Goal: Find specific page/section

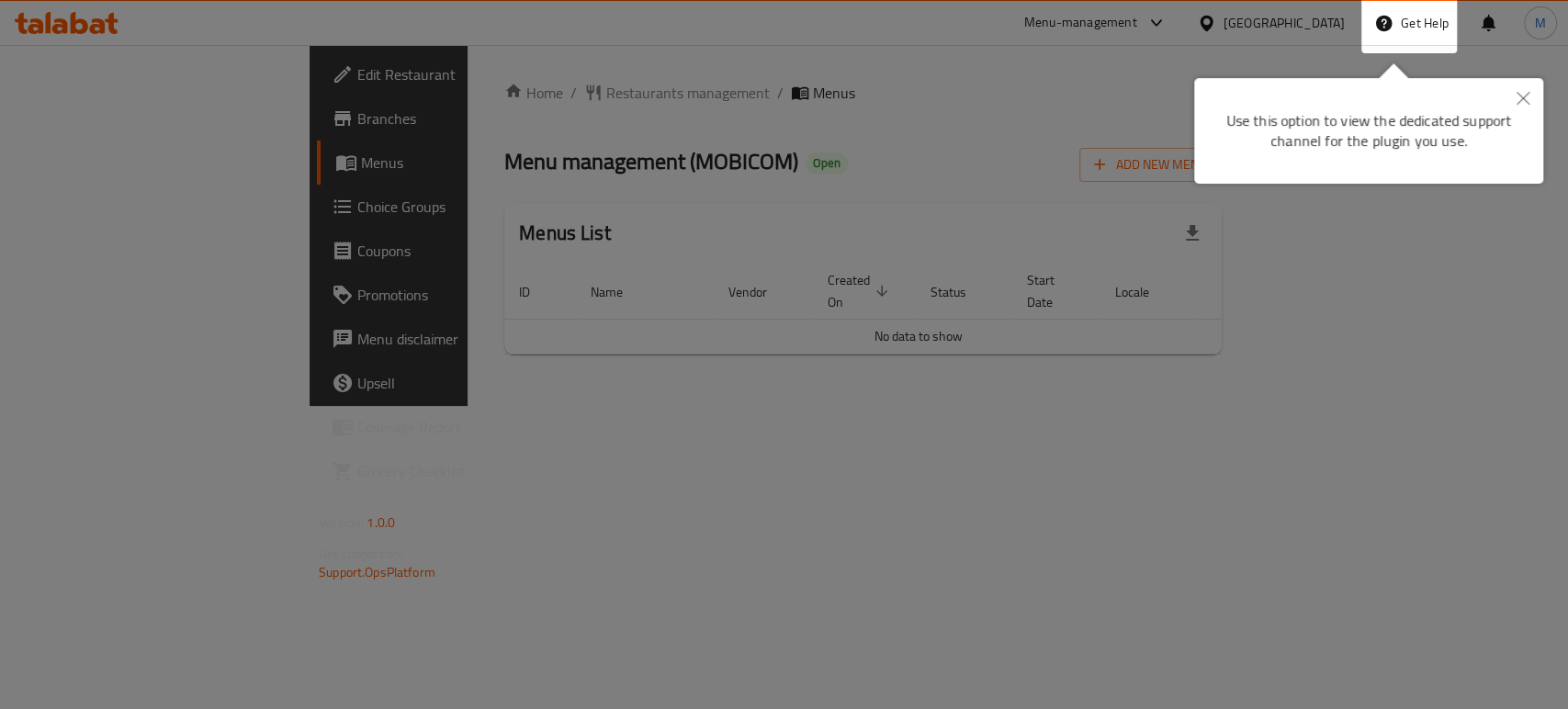
click at [1120, 427] on div at bounding box center [784, 354] width 1568 height 709
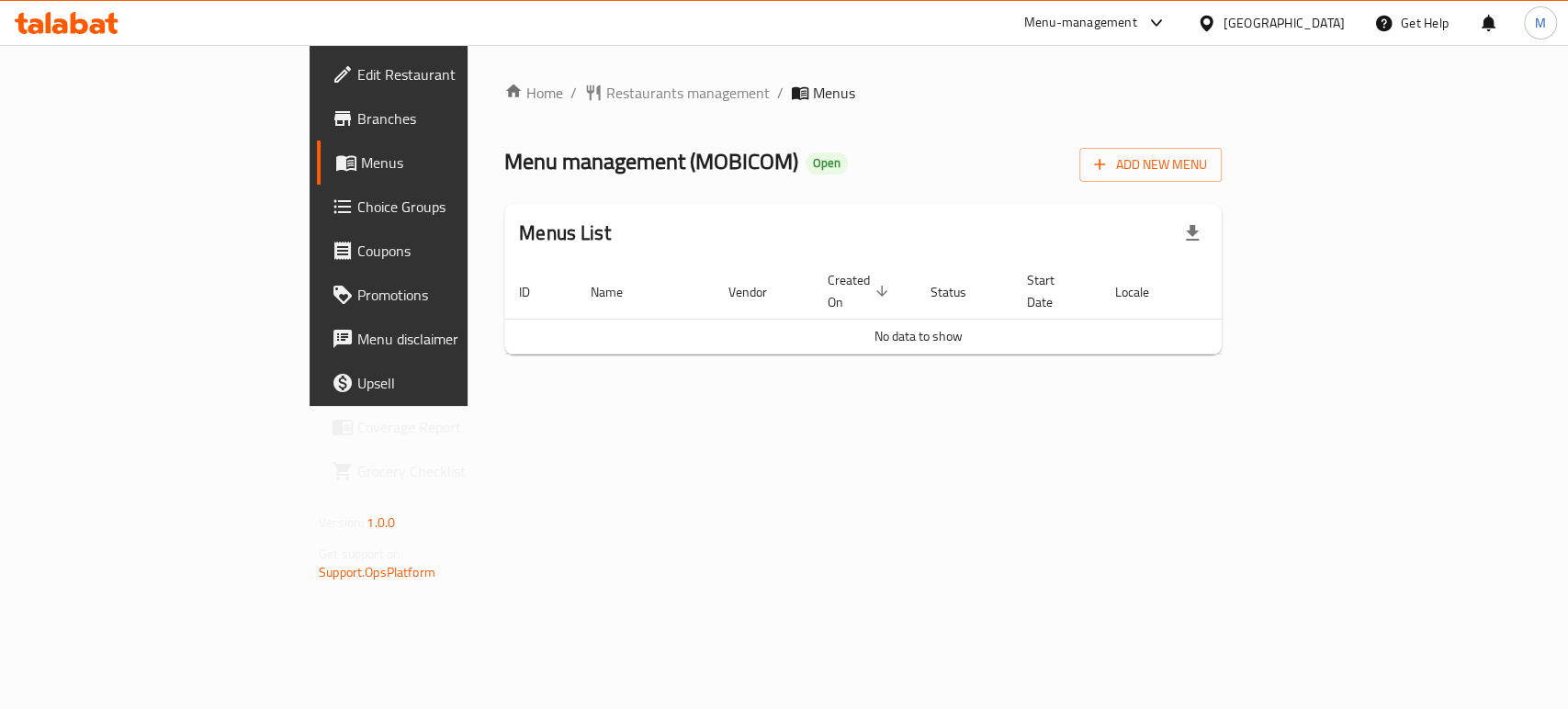
click at [1283, 15] on div "[GEOGRAPHIC_DATA]" at bounding box center [1284, 22] width 121 height 20
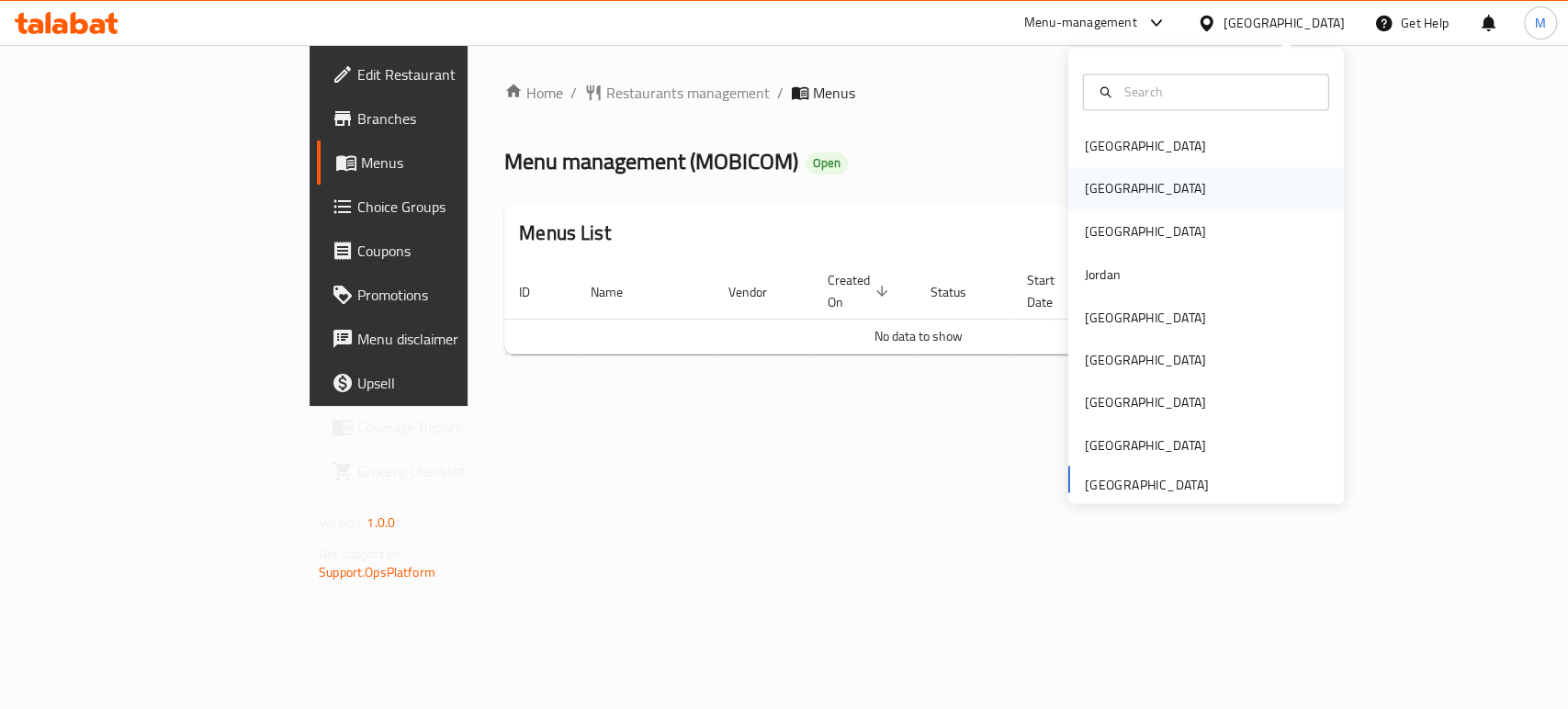
click at [1111, 190] on div "[GEOGRAPHIC_DATA]" at bounding box center [1146, 189] width 151 height 42
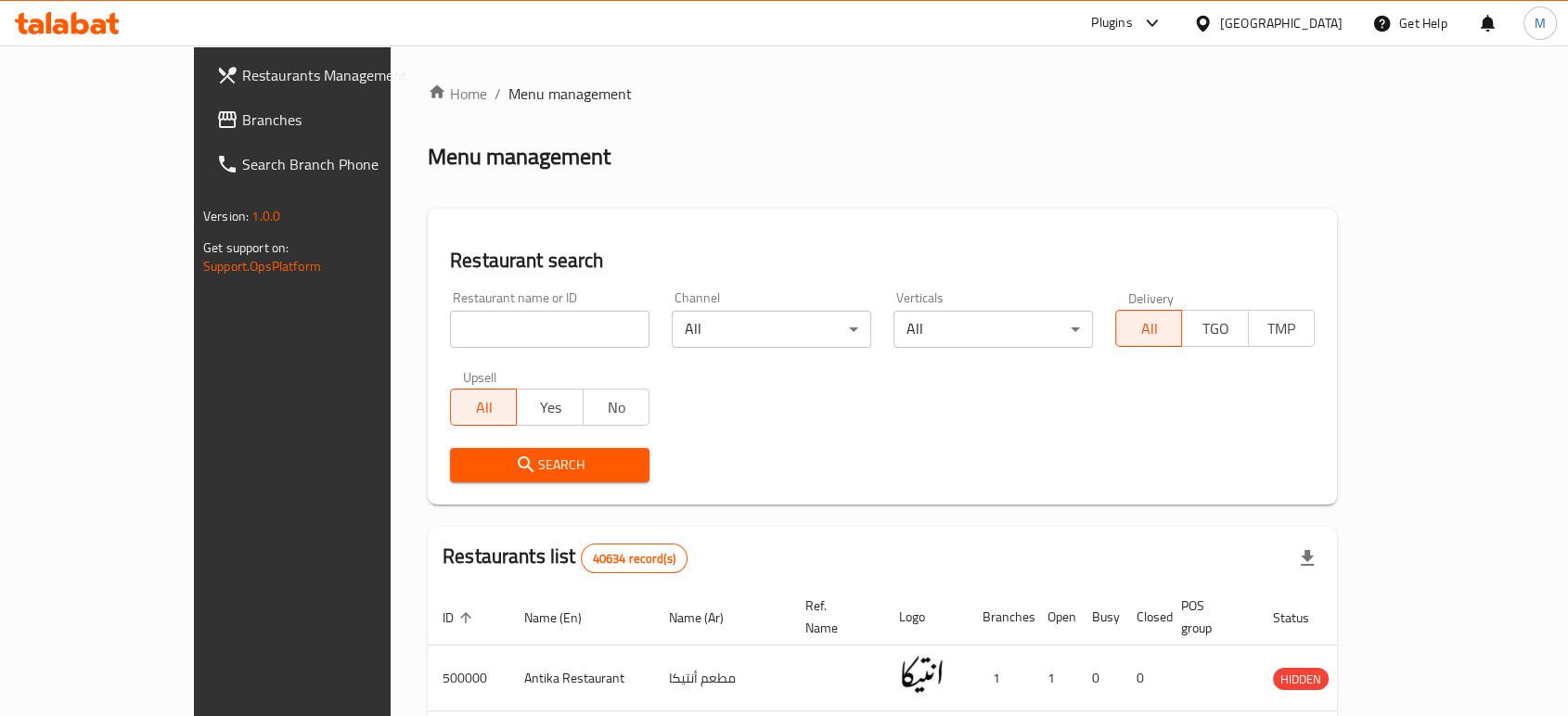
click at [498, 342] on input "search" at bounding box center [549, 329] width 199 height 38
paste input "641462"
type input "641462"
click button "Search" at bounding box center [549, 465] width 199 height 35
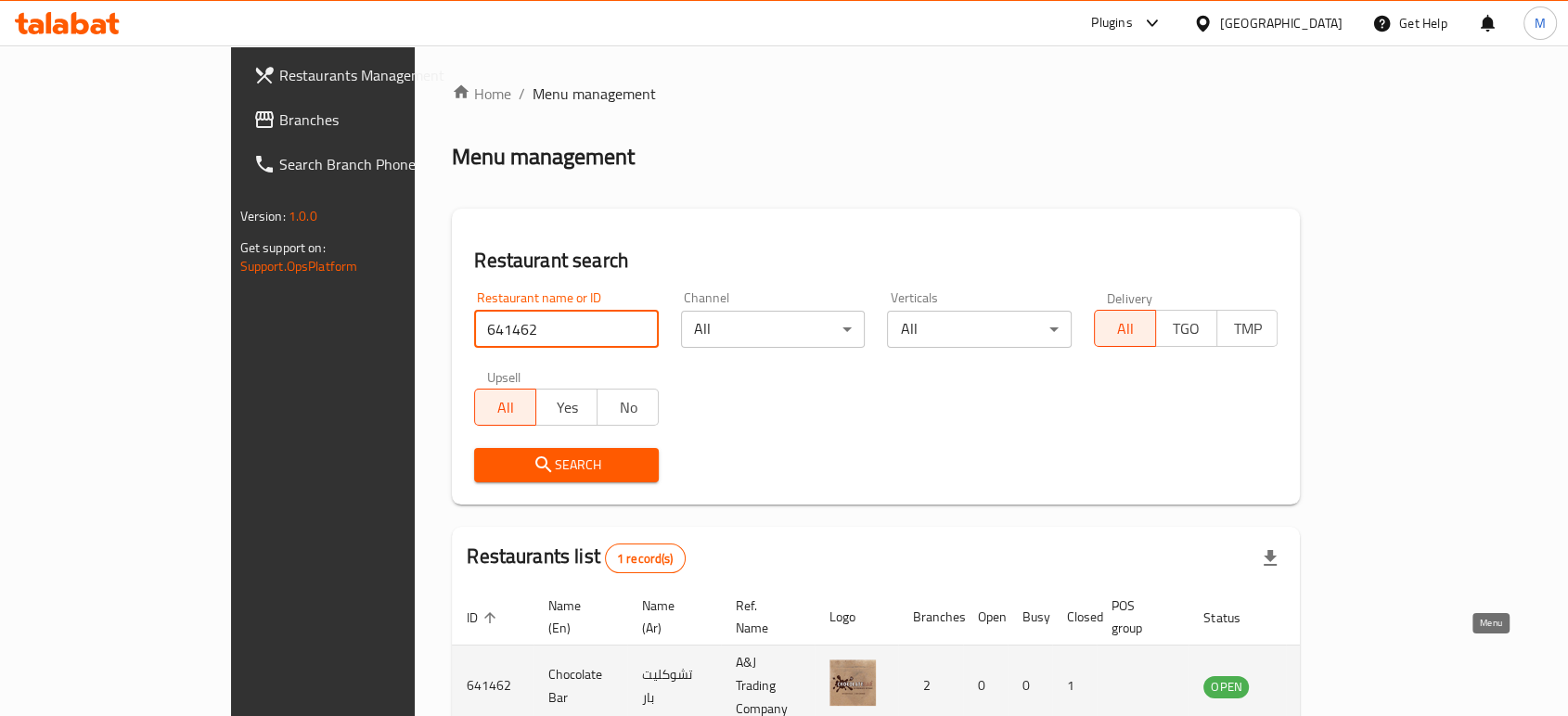
click at [1322, 678] on icon "enhanced table" at bounding box center [1311, 686] width 20 height 15
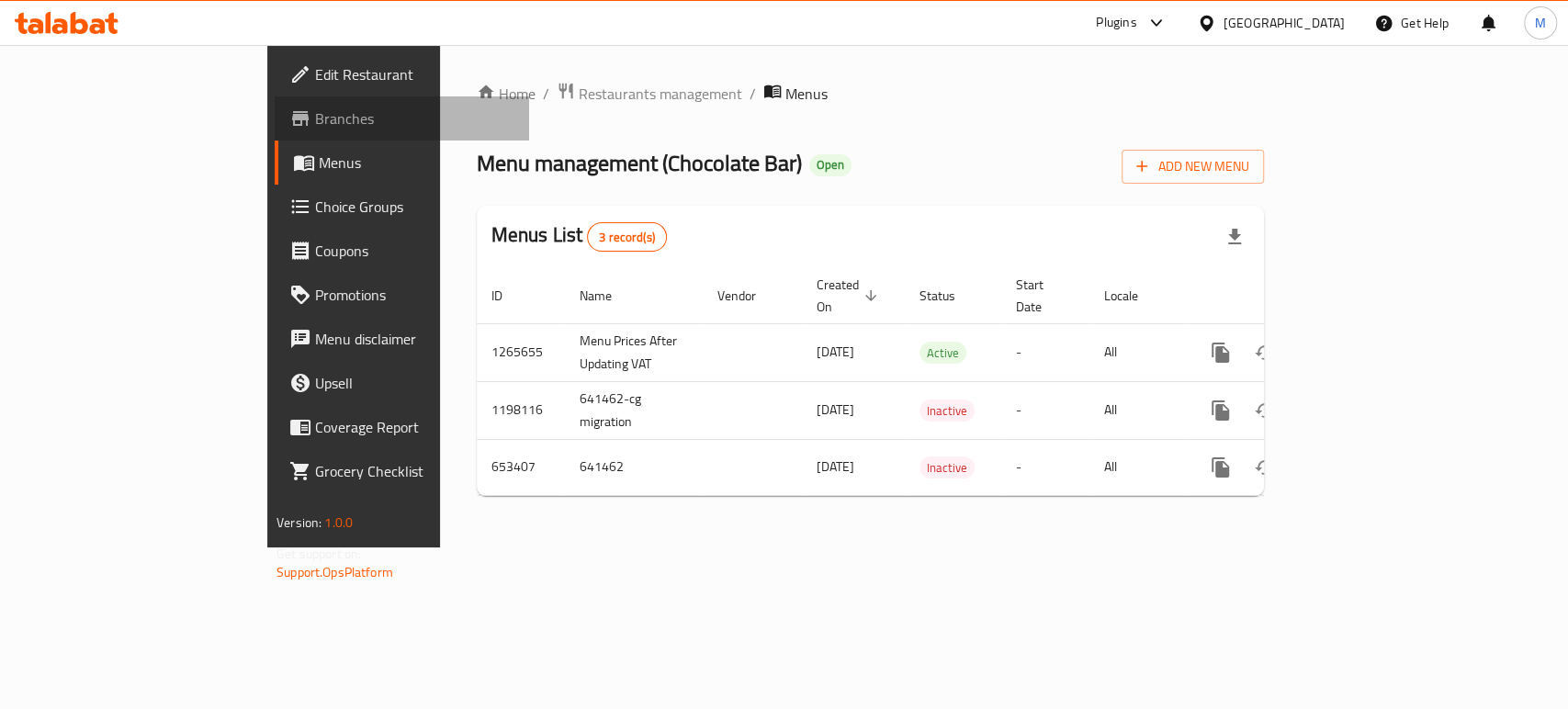
click at [316, 123] on span "Branches" at bounding box center [415, 118] width 199 height 22
